Goal: Entertainment & Leisure: Browse casually

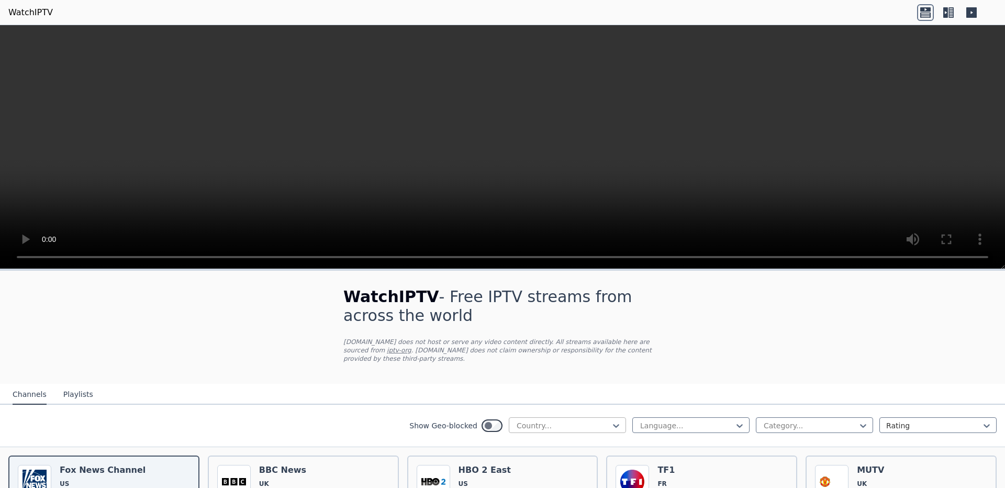
click at [570, 421] on div at bounding box center [562, 425] width 95 height 10
type input "*"
type input "**"
click at [542, 439] on div "[GEOGRAPHIC_DATA]" at bounding box center [567, 448] width 117 height 19
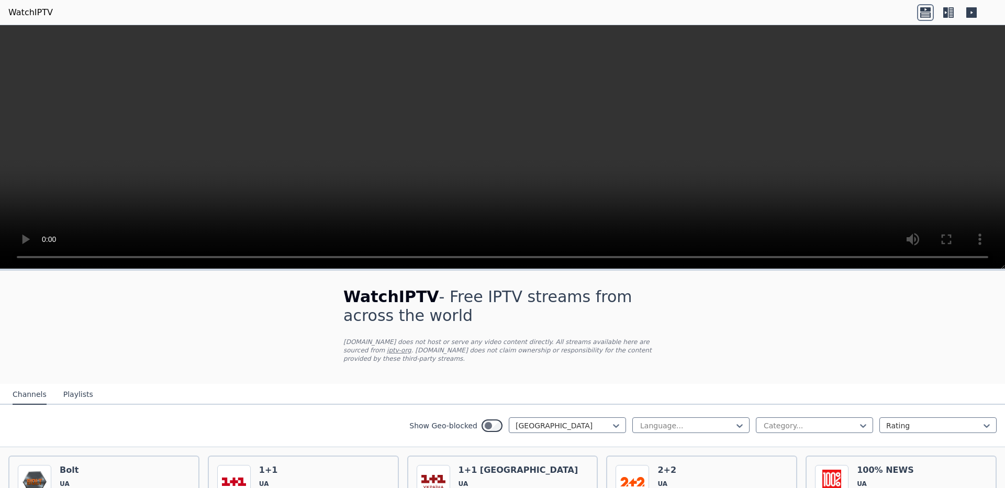
click at [67, 390] on button "Playlists" at bounding box center [78, 395] width 30 height 20
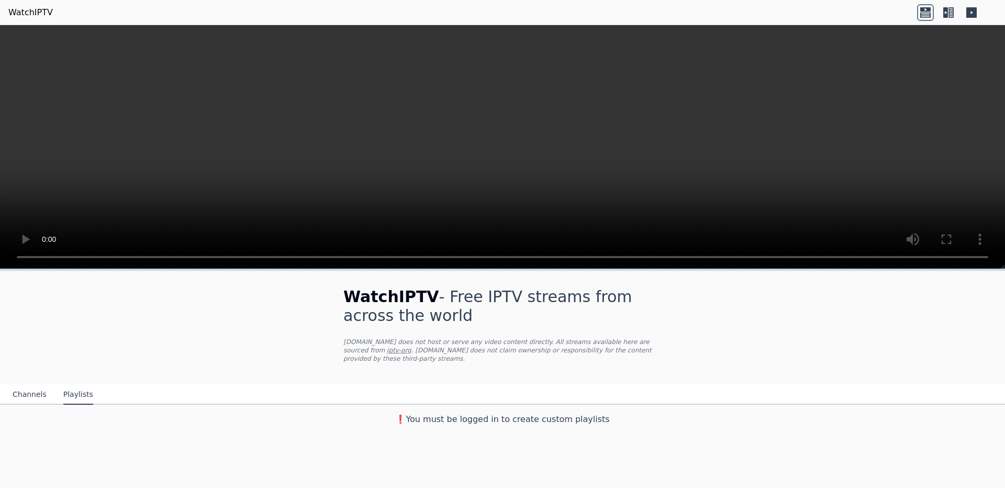
click at [556, 413] on h3 "❗️You must be logged in to create custom playlists" at bounding box center [502, 419] width 352 height 13
click at [557, 413] on h3 "❗️You must be logged in to create custom playlists" at bounding box center [502, 419] width 352 height 13
click at [563, 457] on div "WatchIPTV - Free IPTV streams from across the world [DOMAIN_NAME] does not host…" at bounding box center [502, 378] width 1005 height 219
click at [607, 413] on h3 "❗️You must be logged in to create custom playlists" at bounding box center [502, 419] width 352 height 13
drag, startPoint x: 600, startPoint y: 409, endPoint x: 422, endPoint y: 414, distance: 177.5
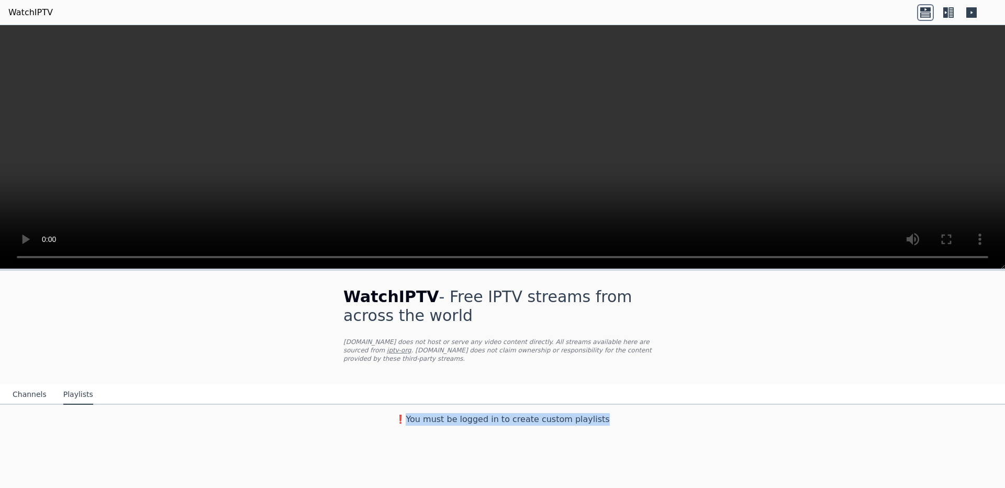
click at [418, 416] on h3 "❗️You must be logged in to create custom playlists" at bounding box center [502, 419] width 352 height 13
drag, startPoint x: 359, startPoint y: 445, endPoint x: 827, endPoint y: 228, distance: 516.4
click at [360, 445] on div "WatchIPTV - Free IPTV streams from across the world [DOMAIN_NAME] does not host…" at bounding box center [502, 378] width 1005 height 219
